Goal: Check status: Check status

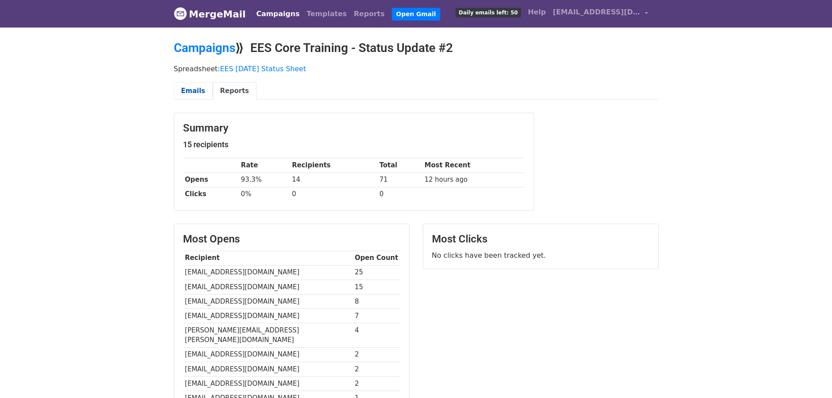
click at [185, 93] on link "Emails" at bounding box center [193, 91] width 39 height 18
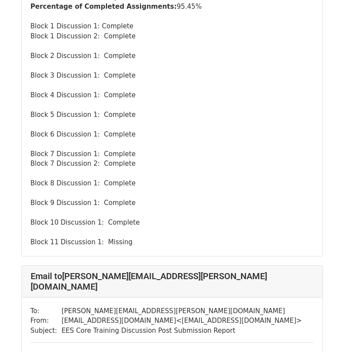
scroll to position [1179, 0]
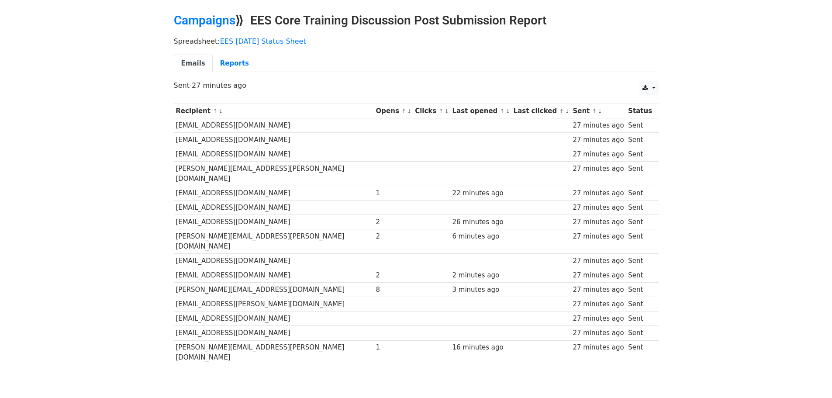
scroll to position [42, 0]
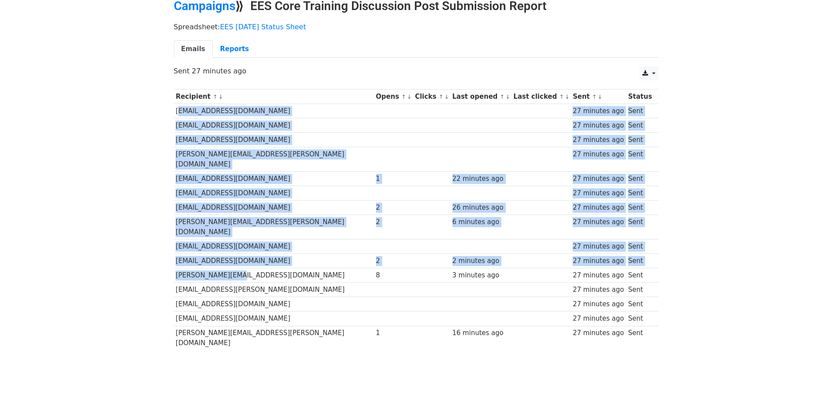
drag, startPoint x: 176, startPoint y: 111, endPoint x: 222, endPoint y: 242, distance: 138.5
click at [221, 248] on tbody "Recipient ↑ ↓ Opens ↑ ↓ Clicks ↑ ↓ Last opened ↑ ↓ Last clicked ↑ ↓ Sent ↑ ↓ St…" at bounding box center [416, 220] width 485 height 261
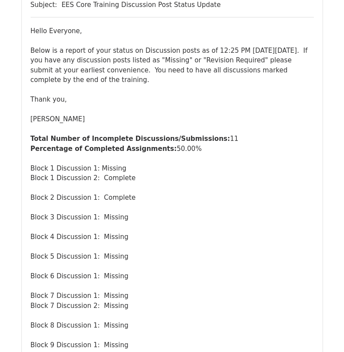
scroll to position [6644, 0]
